Goal: Find specific page/section: Find specific page/section

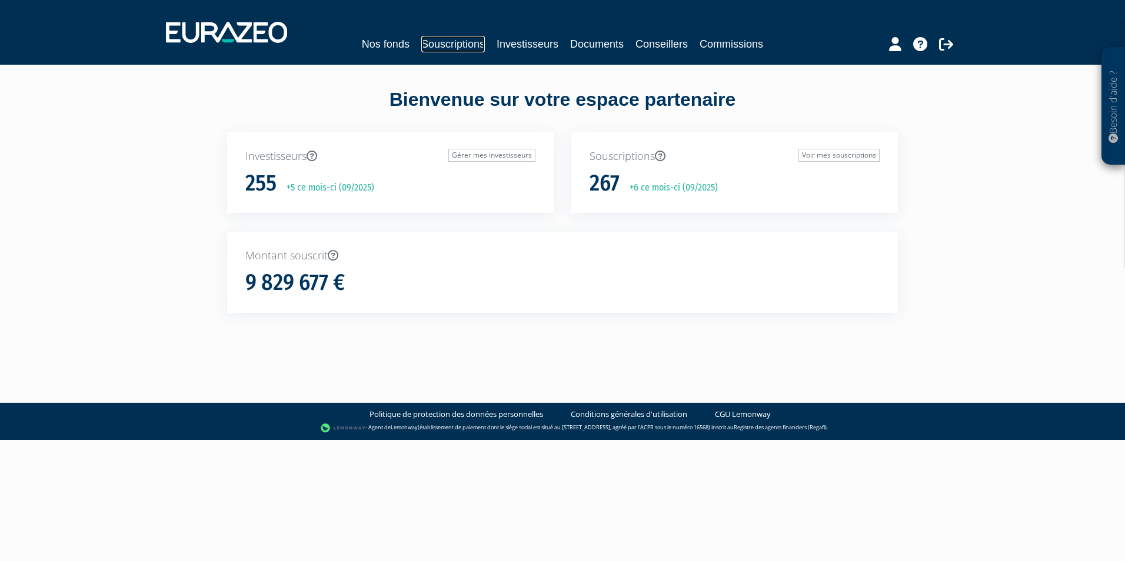
click at [434, 44] on link "Souscriptions" at bounding box center [453, 44] width 64 height 16
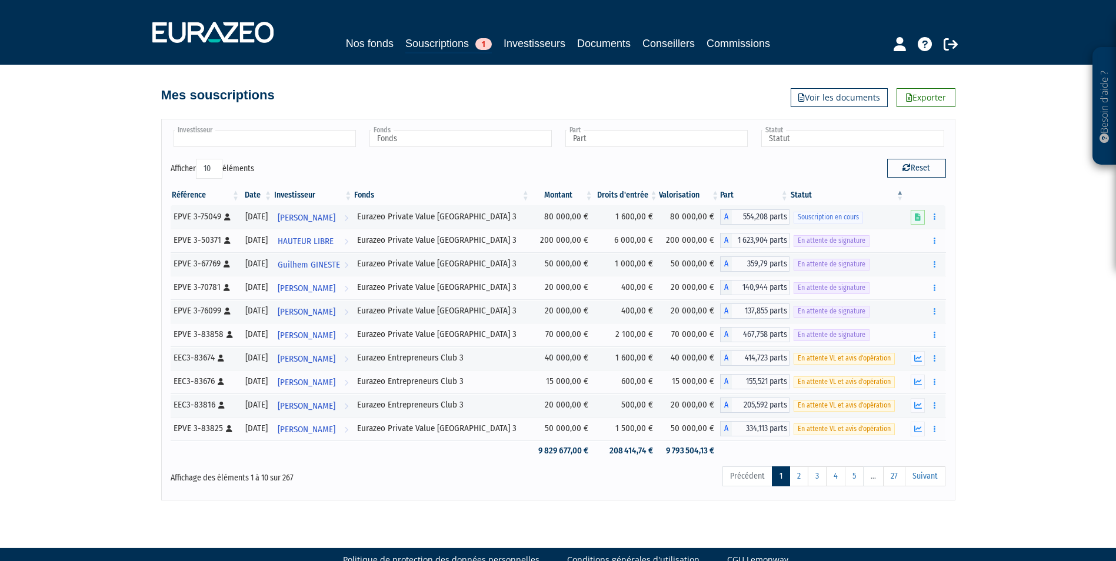
click at [296, 136] on input "text" at bounding box center [265, 138] width 182 height 17
type input "jugu"
click at [289, 154] on li "[PERSON_NAME] ET" at bounding box center [264, 157] width 186 height 15
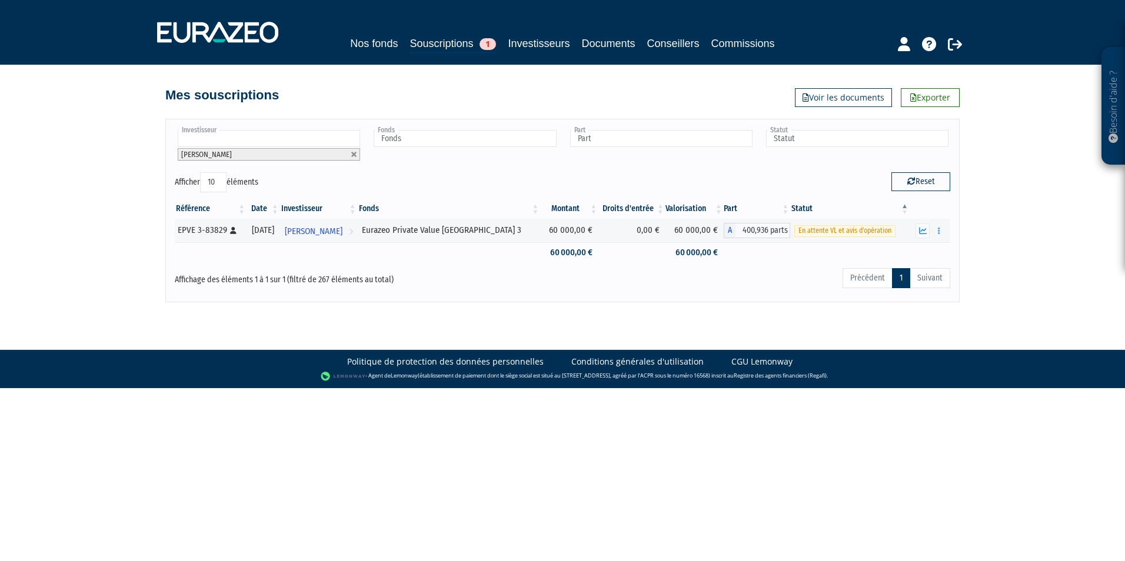
drag, startPoint x: 358, startPoint y: 153, endPoint x: 352, endPoint y: 153, distance: 6.5
click at [358, 153] on li "[PERSON_NAME]" at bounding box center [269, 154] width 182 height 12
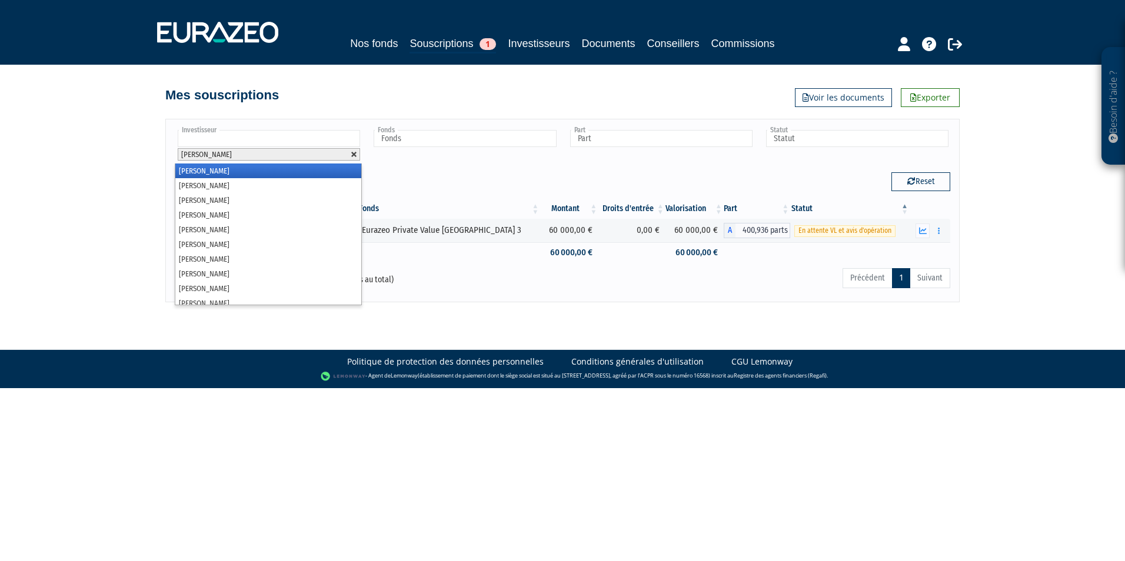
click at [351, 153] on link at bounding box center [354, 154] width 7 height 7
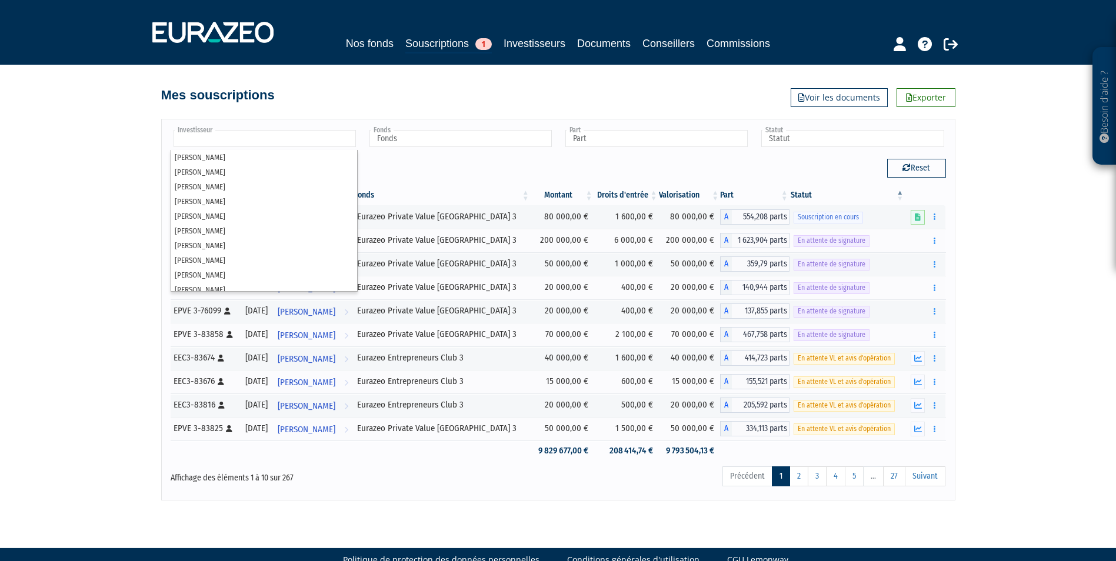
click at [331, 144] on input "text" at bounding box center [265, 138] width 182 height 17
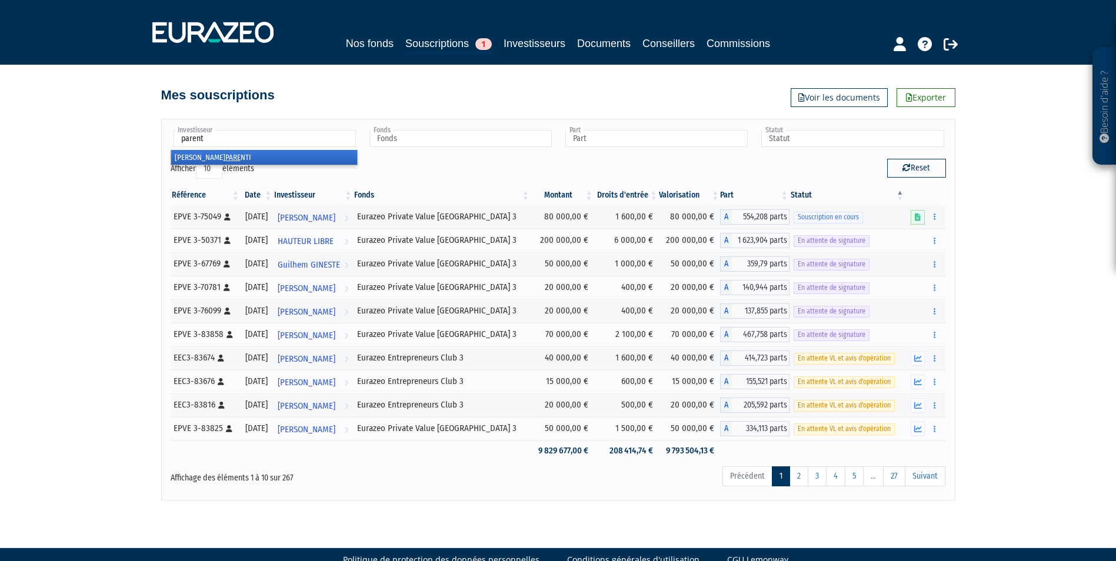
type input "parenti"
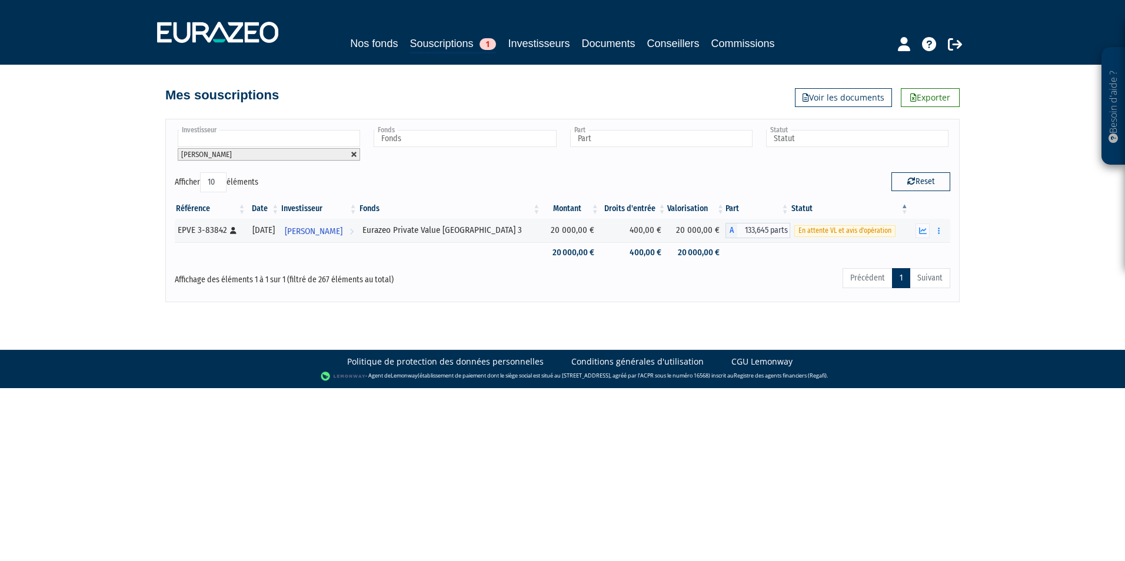
drag, startPoint x: 356, startPoint y: 154, endPoint x: 330, endPoint y: 149, distance: 26.3
click at [356, 154] on link at bounding box center [354, 154] width 7 height 7
type input "Investisseur"
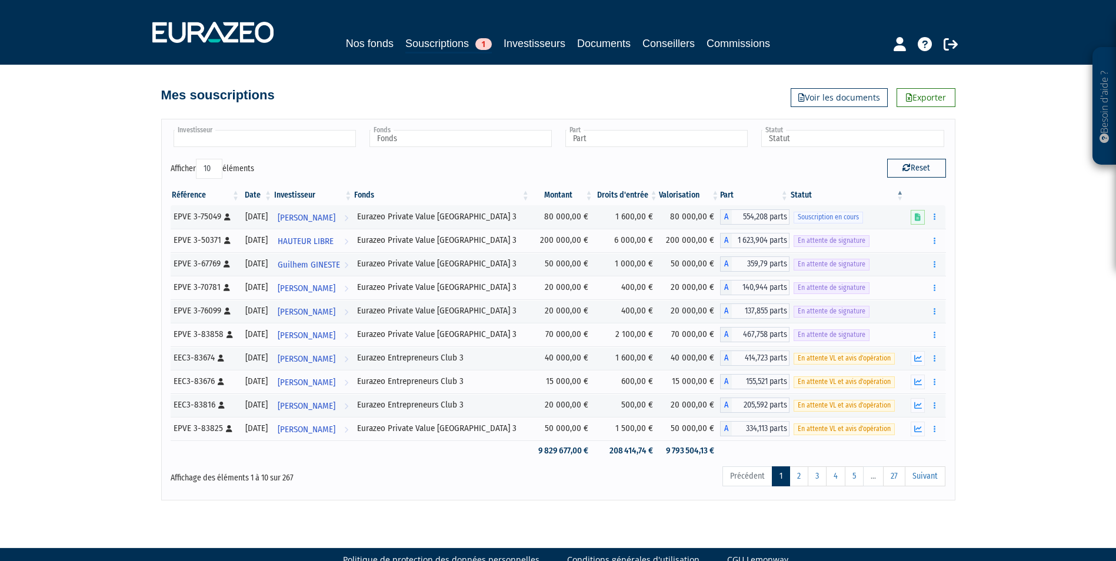
click at [314, 140] on input "text" at bounding box center [265, 138] width 182 height 17
type input "michard"
